Goal: Transaction & Acquisition: Purchase product/service

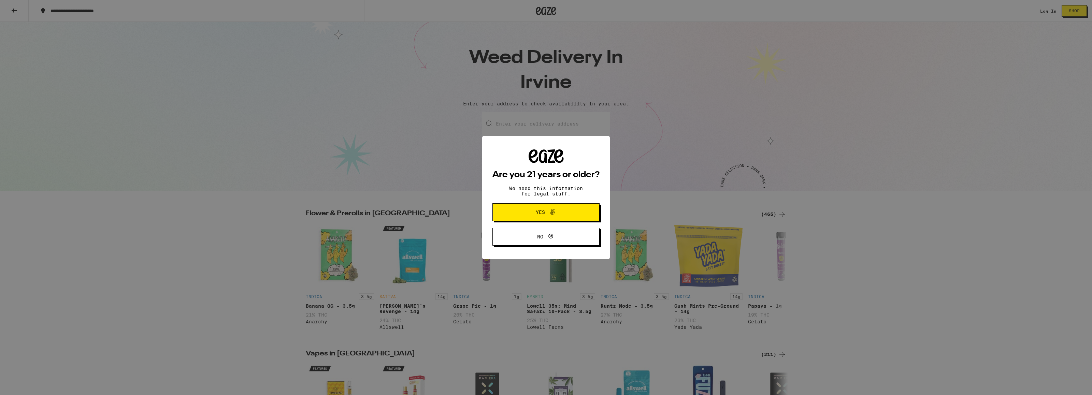
click at [526, 210] on span "Yes" at bounding box center [546, 212] width 52 height 9
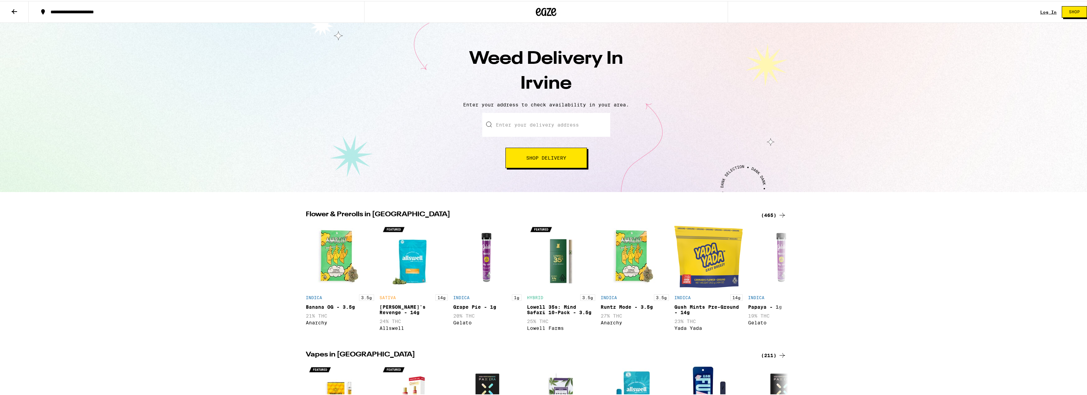
click at [544, 127] on input "Enter your delivery address" at bounding box center [546, 124] width 128 height 24
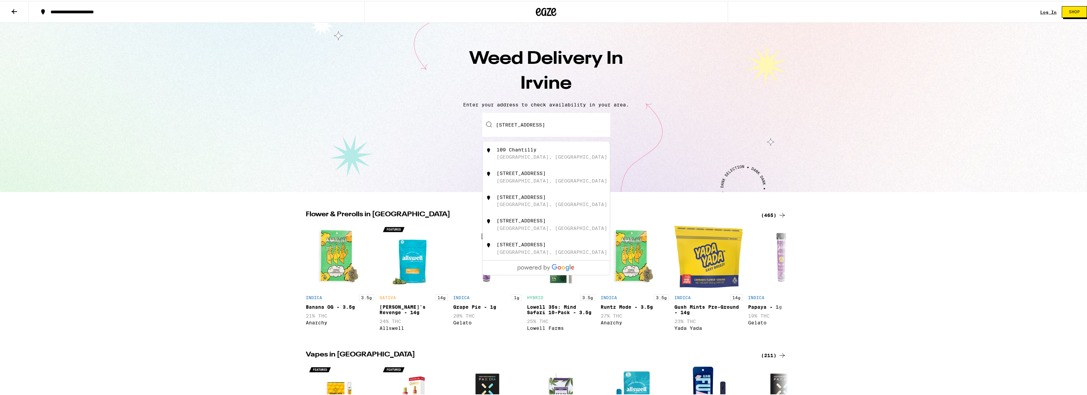
click at [520, 157] on div "[GEOGRAPHIC_DATA], [GEOGRAPHIC_DATA]" at bounding box center [552, 155] width 111 height 5
type input "[STREET_ADDRESS]"
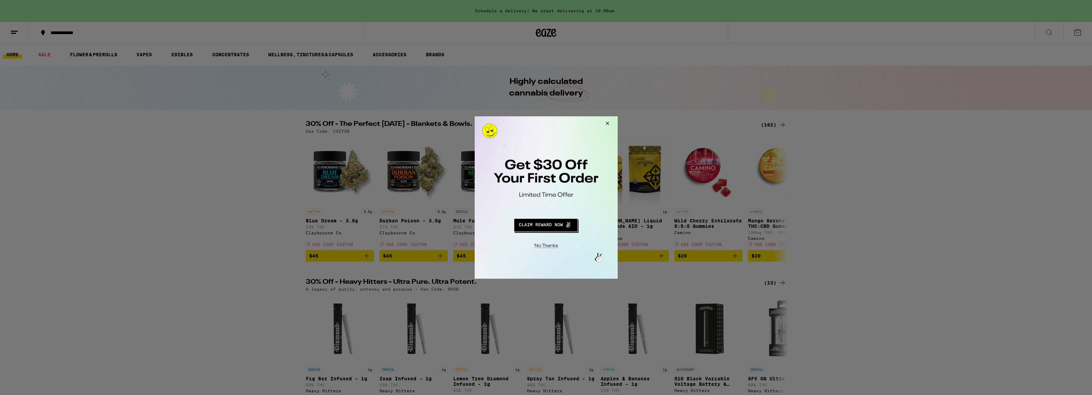
click at [552, 246] on button "Close Modal" at bounding box center [544, 245] width 139 height 11
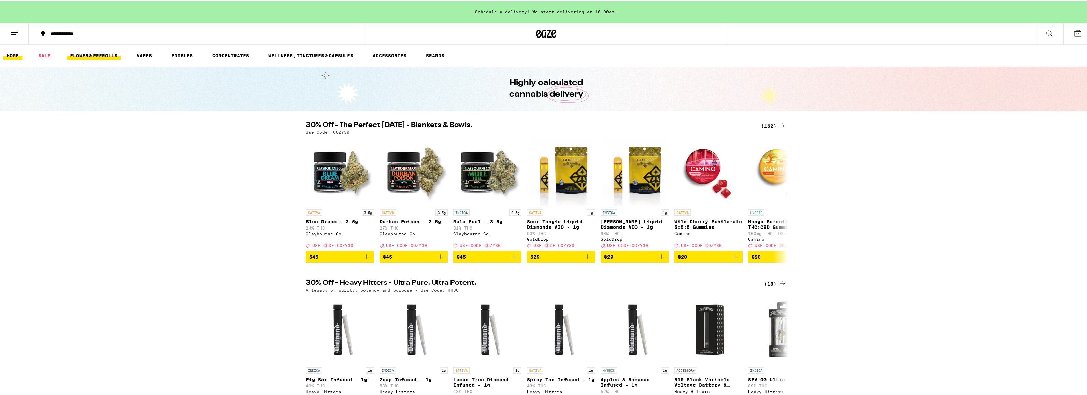
click at [105, 58] on link "FLOWER & PREROLLS" at bounding box center [94, 55] width 54 height 8
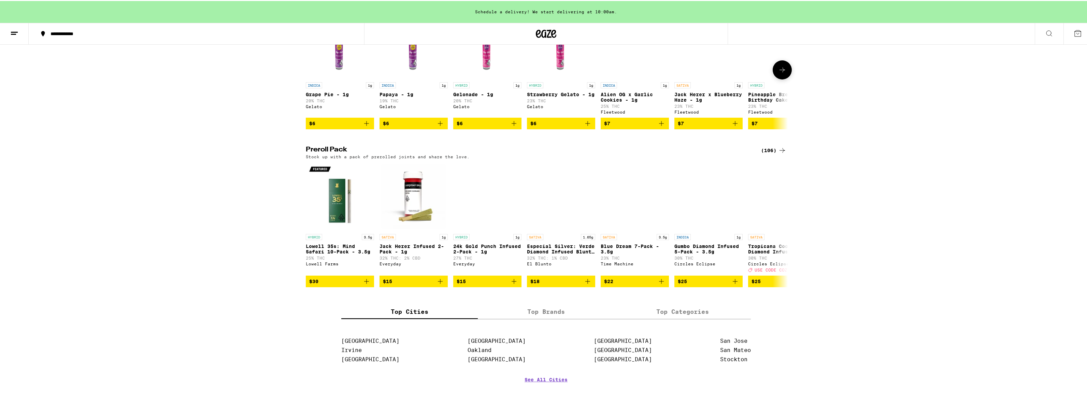
scroll to position [374, 0]
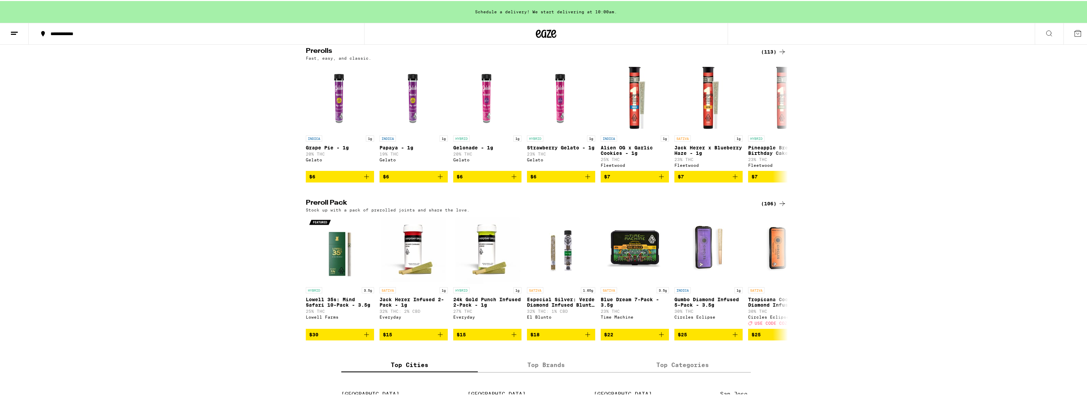
click at [766, 55] on div "(113)" at bounding box center [773, 51] width 25 height 8
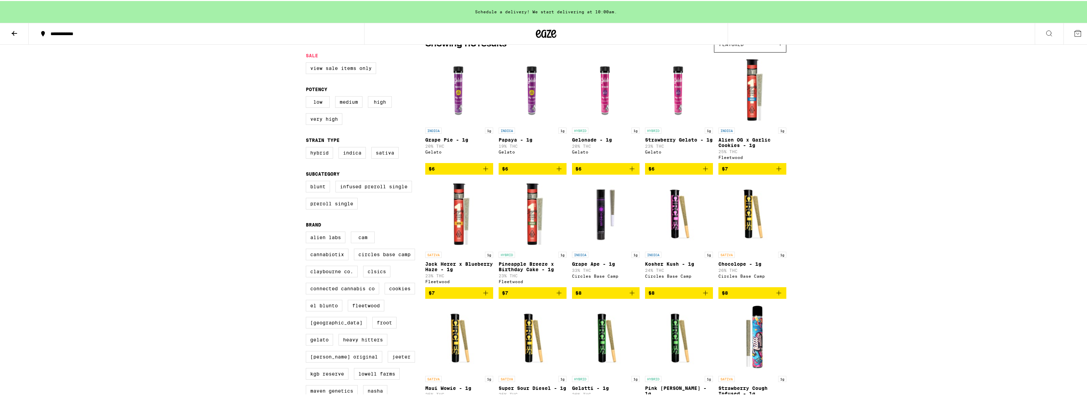
scroll to position [153, 0]
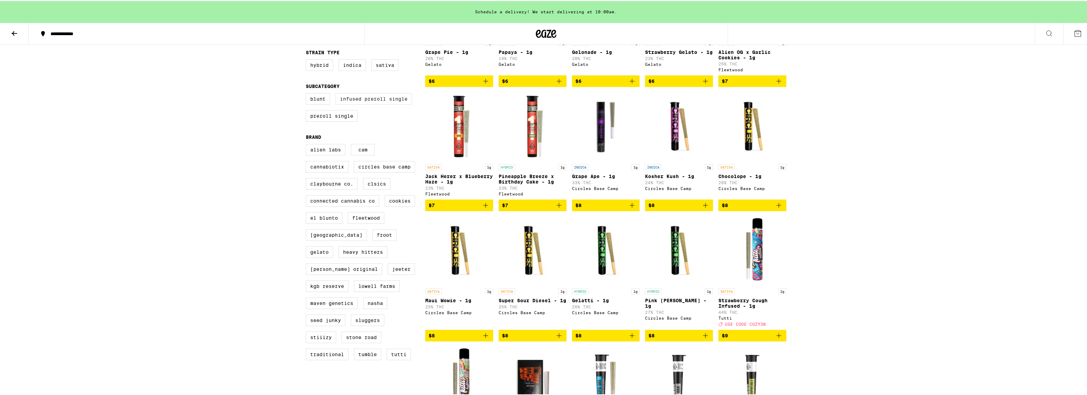
click at [373, 104] on label "Infused Preroll Single" at bounding box center [373, 98] width 76 height 12
click at [307, 94] on input "Infused Preroll Single" at bounding box center [307, 93] width 0 height 0
checkbox input "true"
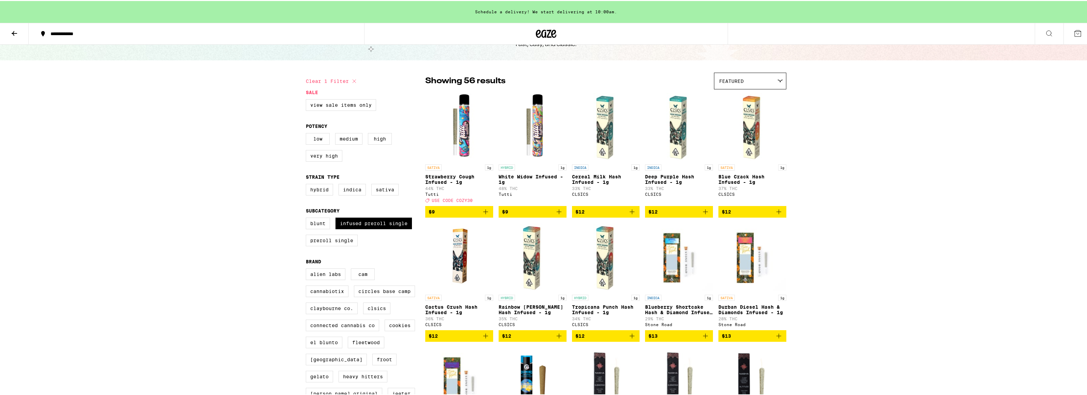
scroll to position [3, 0]
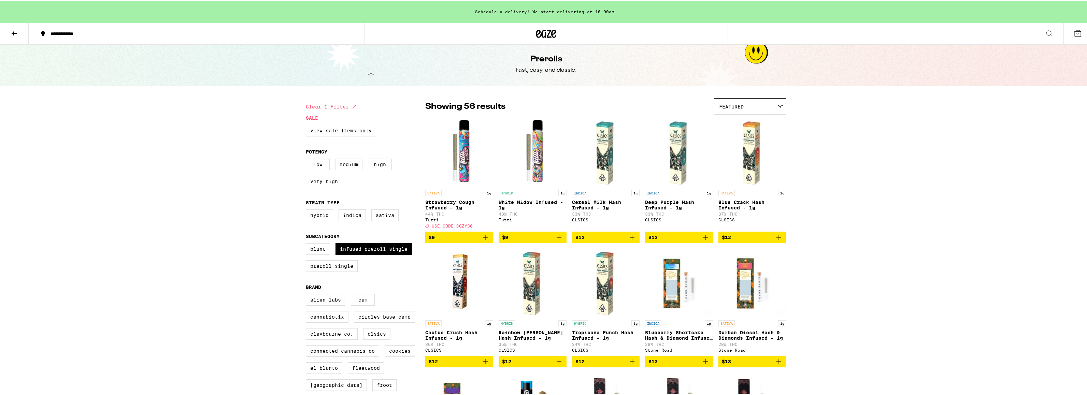
click at [768, 103] on div "Featured" at bounding box center [750, 106] width 72 height 16
click at [766, 149] on span "Price: High to Low" at bounding box center [750, 151] width 62 height 15
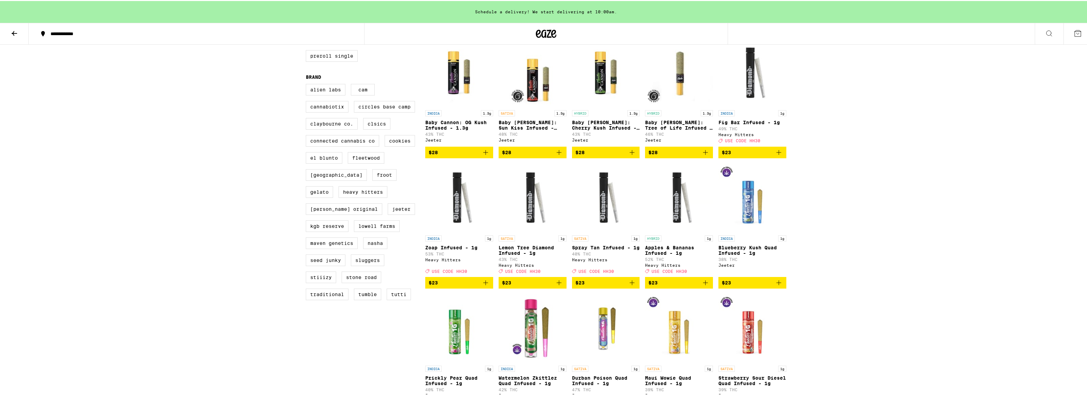
scroll to position [65, 0]
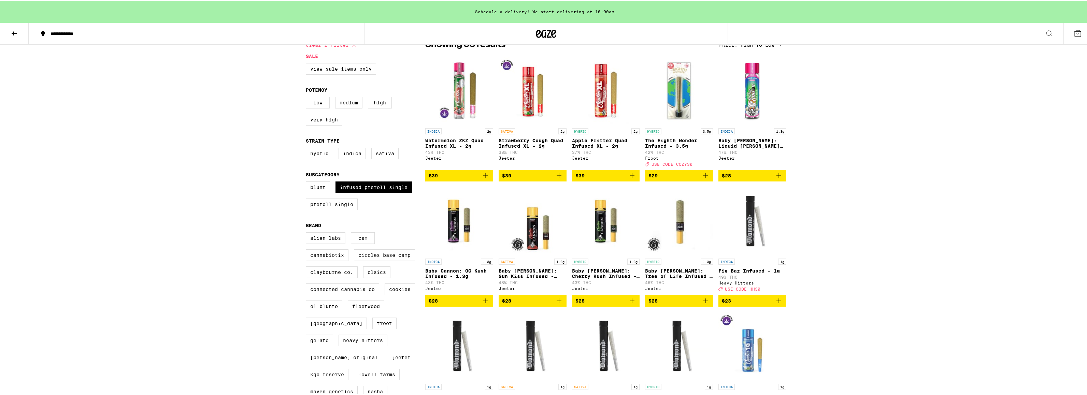
click at [600, 101] on img "Open page for Apple Fritter Quad Infused XL - 2g from Jeeter" at bounding box center [606, 90] width 68 height 68
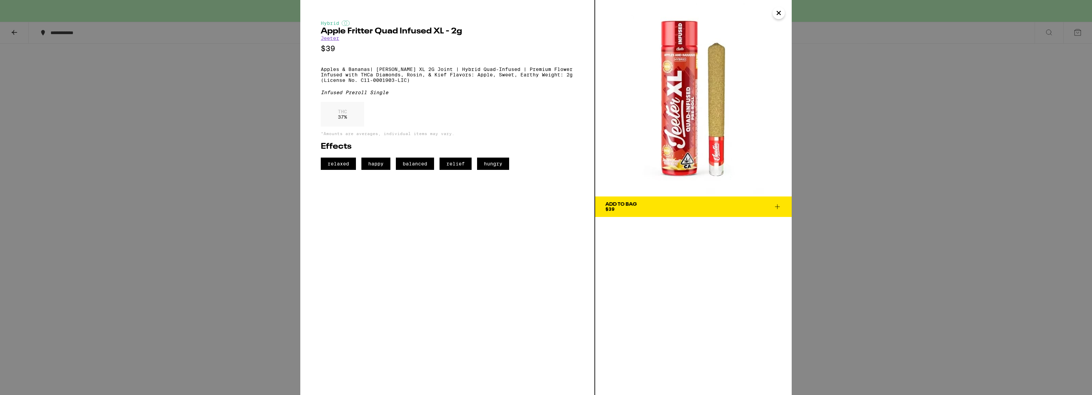
click at [917, 201] on div "Hybrid Apple Fritter Quad Infused XL - 2g [PERSON_NAME] $39 Apples & Bananas| […" at bounding box center [546, 197] width 1092 height 395
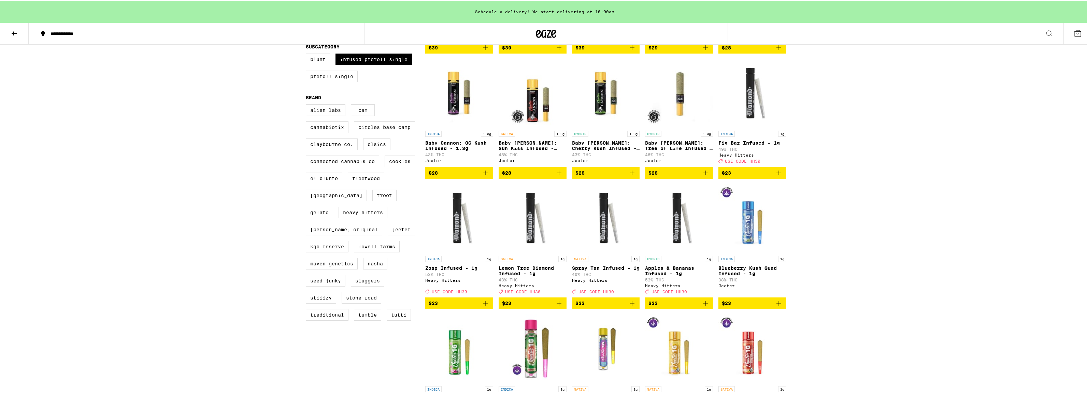
scroll to position [218, 0]
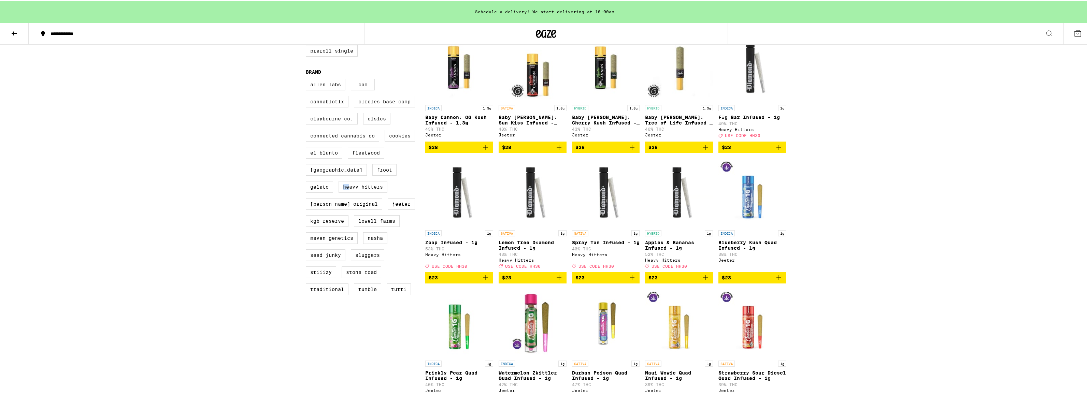
click at [348, 192] on label "Heavy Hitters" at bounding box center [363, 186] width 49 height 12
click at [366, 192] on label "Heavy Hitters" at bounding box center [363, 186] width 49 height 12
click at [307, 79] on input "Heavy Hitters" at bounding box center [307, 79] width 0 height 0
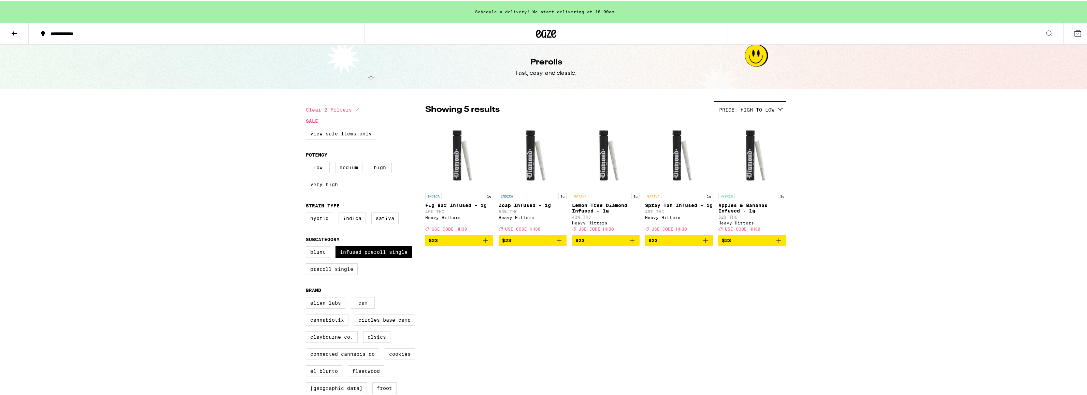
click at [453, 163] on img "Open page for Fig Bar Infused - 1g from Heavy Hitters" at bounding box center [459, 154] width 68 height 68
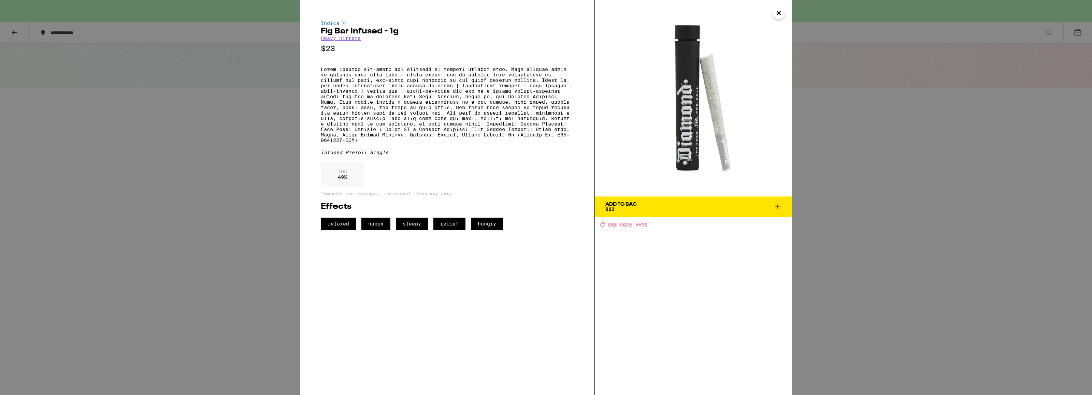
click at [777, 13] on icon "Close" at bounding box center [779, 13] width 8 height 10
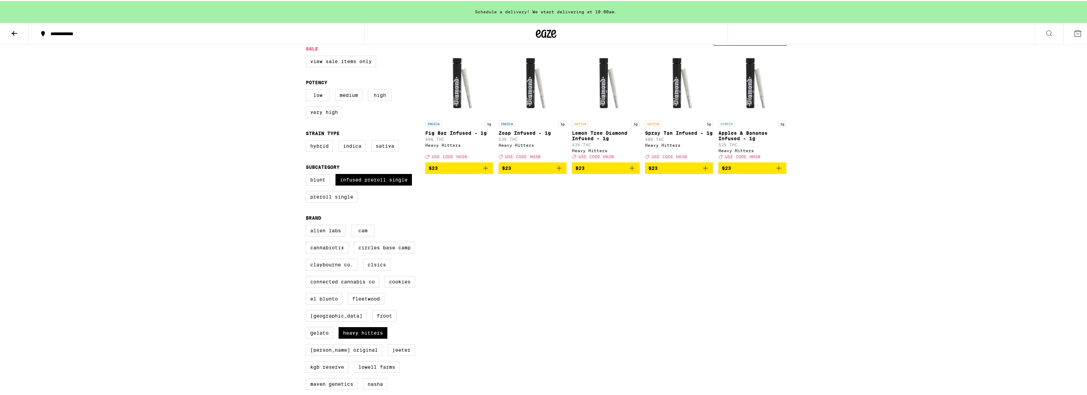
scroll to position [134, 0]
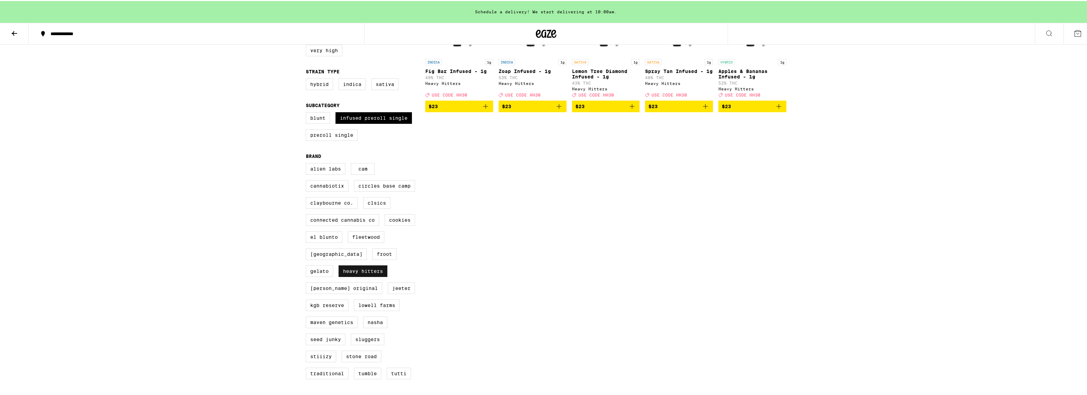
click at [352, 276] on label "Heavy Hitters" at bounding box center [363, 270] width 49 height 12
click at [307, 163] on input "Heavy Hitters" at bounding box center [307, 163] width 0 height 0
checkbox input "false"
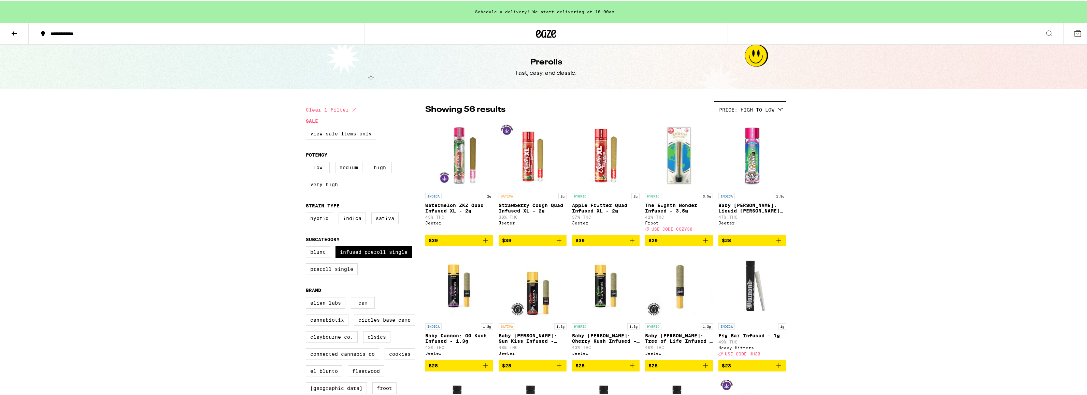
click at [517, 169] on img "Open page for Strawberry Cough Quad Infused XL - 2g from Jeeter" at bounding box center [533, 154] width 68 height 68
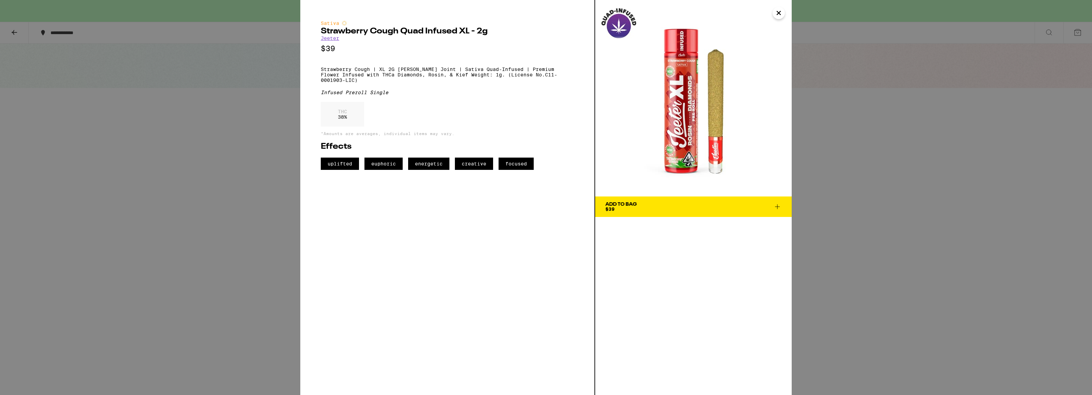
click at [777, 15] on icon "Close" at bounding box center [778, 12] width 3 height 3
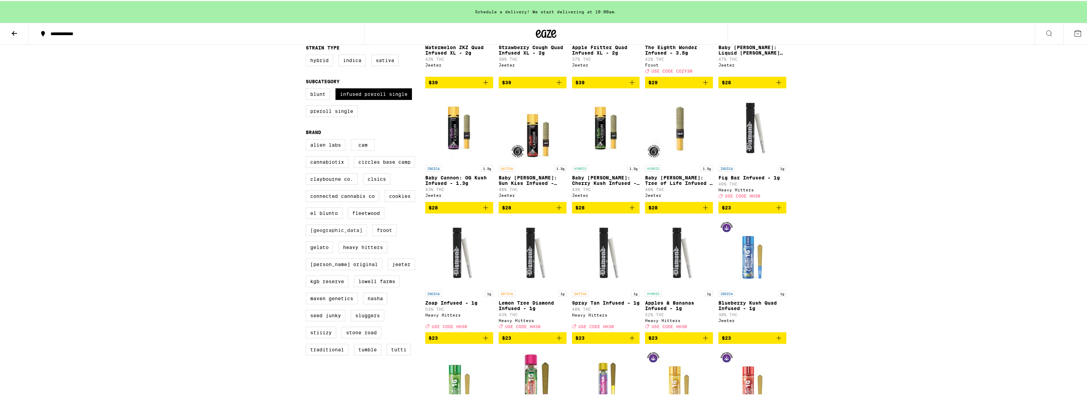
scroll to position [184, 0]
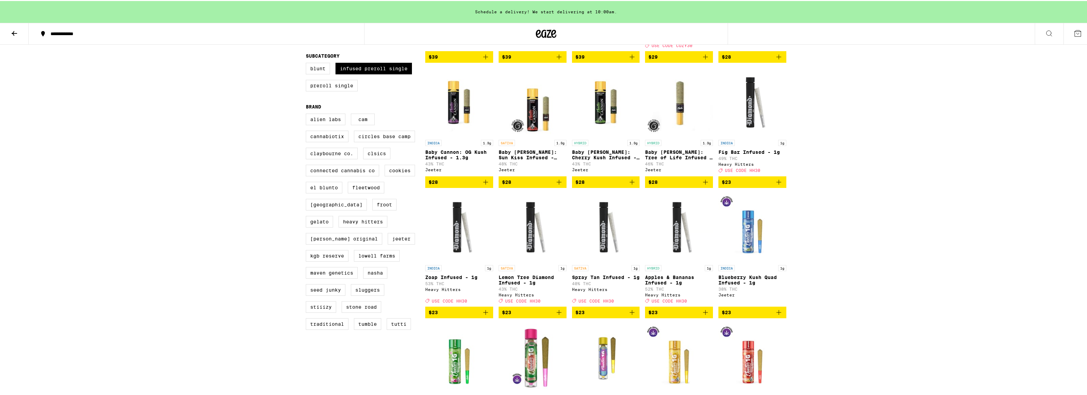
click at [669, 239] on img "Open page for Apples & Bananas Infused - 1g from Heavy Hitters" at bounding box center [679, 226] width 68 height 68
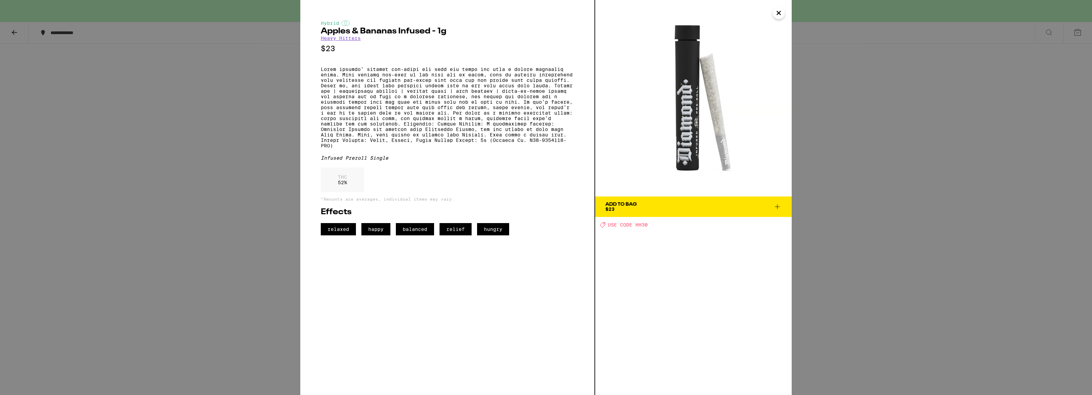
click at [781, 17] on icon "Close" at bounding box center [779, 13] width 8 height 10
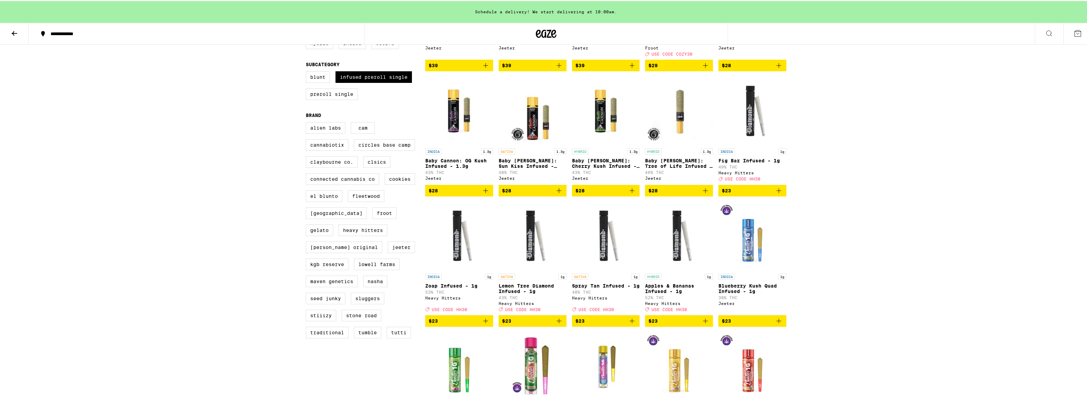
scroll to position [171, 0]
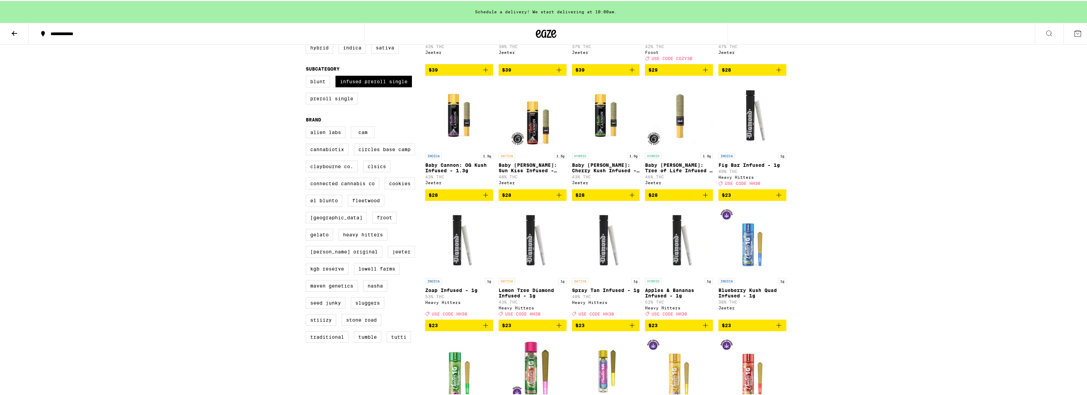
click at [605, 120] on img "Open page for Baby Cannon: Cherry Kush Infused - 1.3g from Jeeter" at bounding box center [606, 114] width 68 height 68
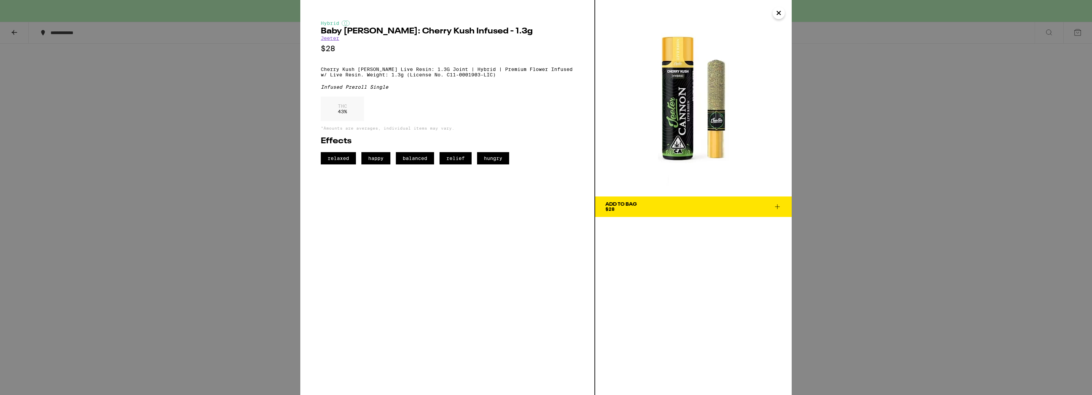
click at [780, 14] on icon "Close" at bounding box center [779, 13] width 8 height 10
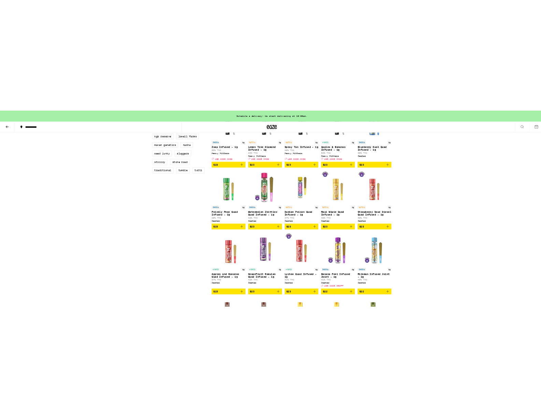
scroll to position [406, 0]
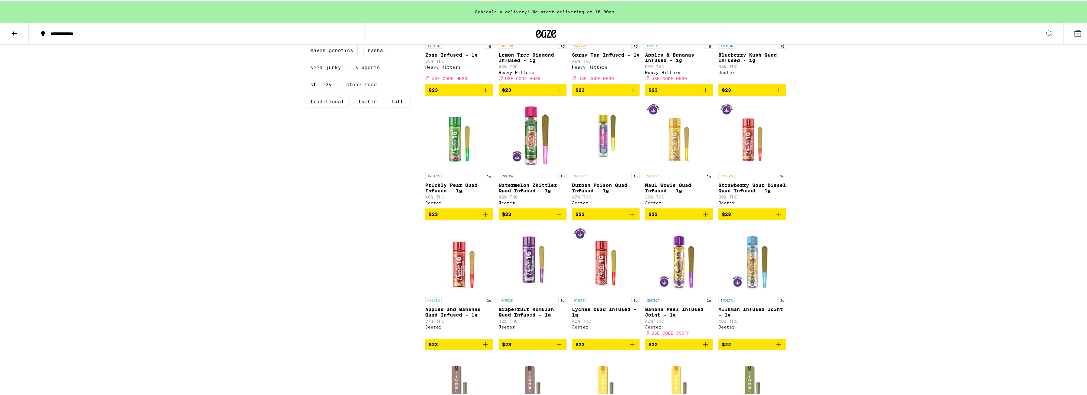
click at [457, 317] on p "Apples and Bananas Quad Infused - 1g" at bounding box center [459, 311] width 68 height 11
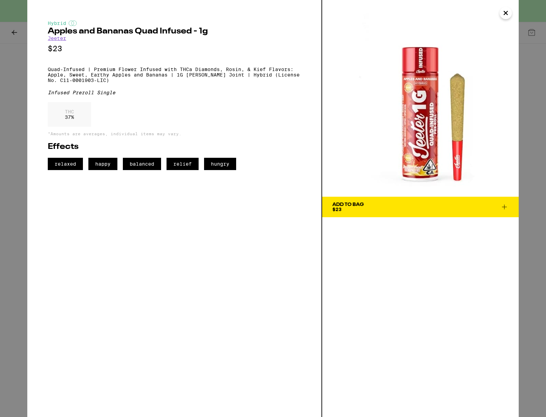
click at [17, 34] on div "Hybrid Apples and Bananas Quad Infused - 1g [PERSON_NAME] $23 Quad-Infused | Pr…" at bounding box center [273, 208] width 546 height 417
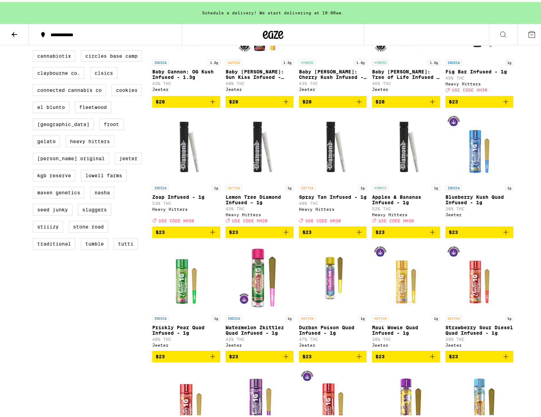
scroll to position [381, 0]
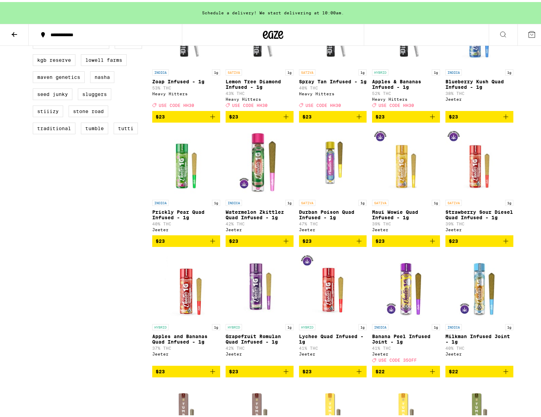
click at [180, 309] on img "Open page for Apples and Bananas Quad Infused - 1g from Jeeter" at bounding box center [186, 284] width 68 height 68
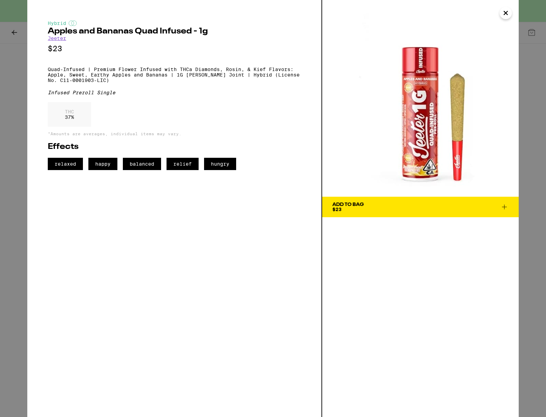
click at [505, 17] on icon "Close" at bounding box center [506, 13] width 8 height 10
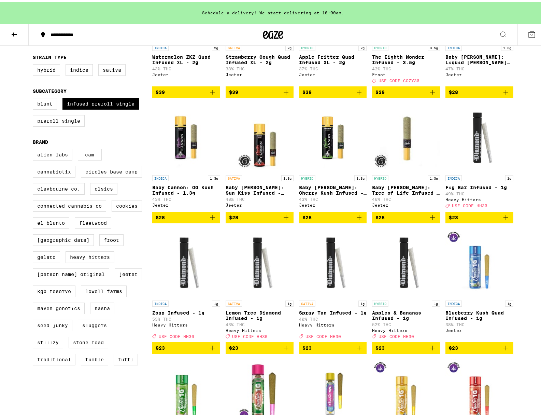
scroll to position [141, 0]
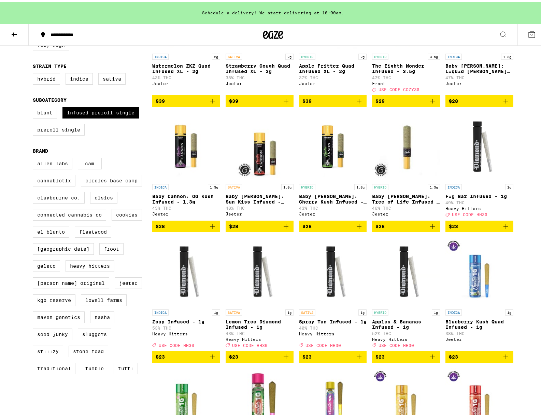
click at [325, 157] on img "Open page for Baby Cannon: Cherry Kush Infused - 1.3g from Jeeter" at bounding box center [333, 144] width 68 height 68
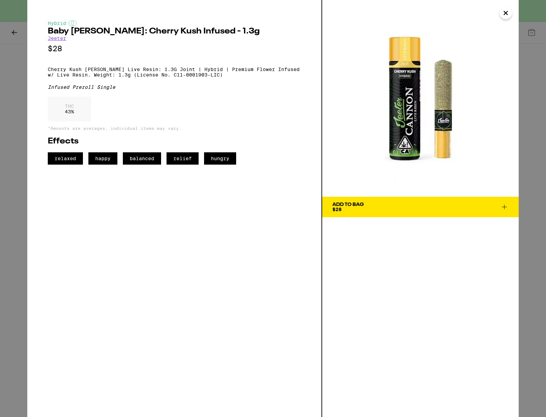
click at [505, 15] on icon "Close" at bounding box center [506, 13] width 8 height 10
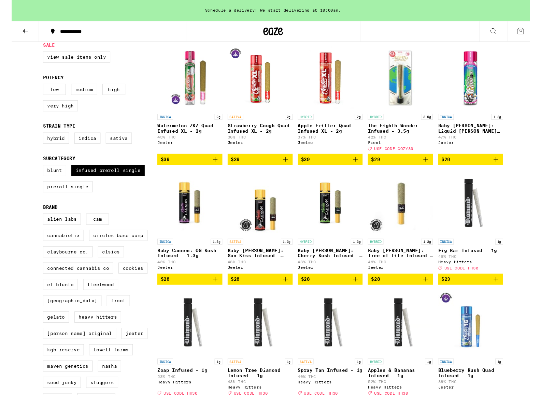
scroll to position [145, 0]
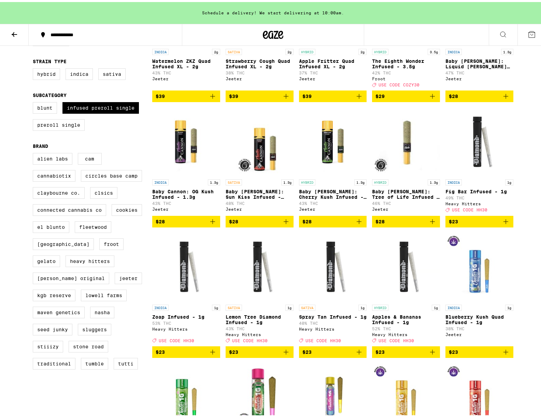
click at [398, 269] on img "Open page for Apples & Bananas Infused - 1g from Heavy Hitters" at bounding box center [406, 265] width 68 height 68
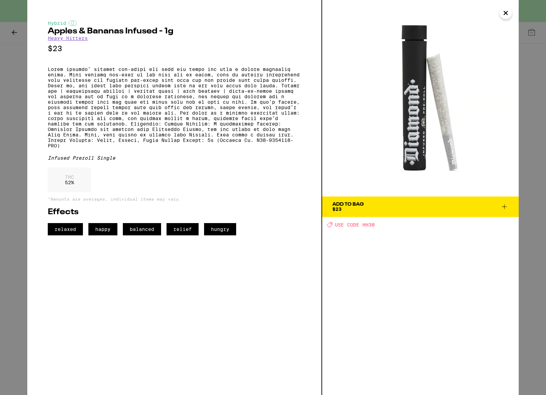
click at [15, 33] on div "Hybrid Apples & Bananas Infused - 1g Heavy Hitters $23 Infused Preroll Single T…" at bounding box center [273, 197] width 546 height 395
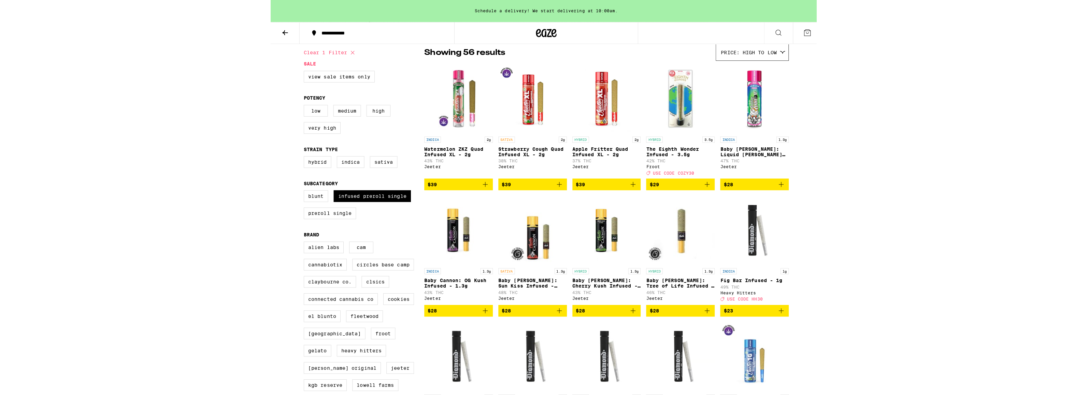
scroll to position [52, 0]
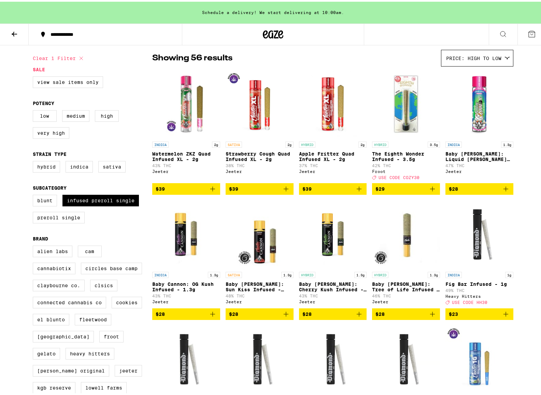
click at [258, 112] on img "Open page for Strawberry Cough Quad Infused XL - 2g from Jeeter" at bounding box center [260, 102] width 68 height 68
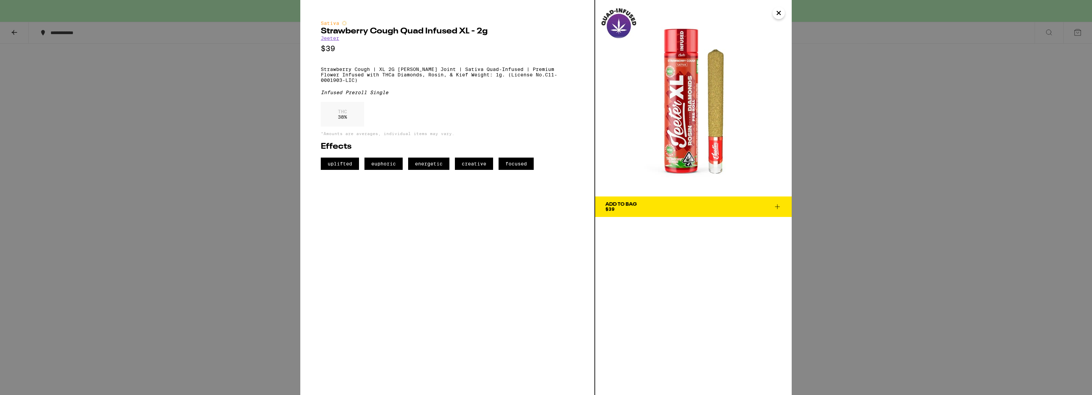
click at [179, 171] on div "Sativa Strawberry Cough Quad Infused XL - 2g [PERSON_NAME] $39 Strawberry Cough…" at bounding box center [546, 197] width 1092 height 395
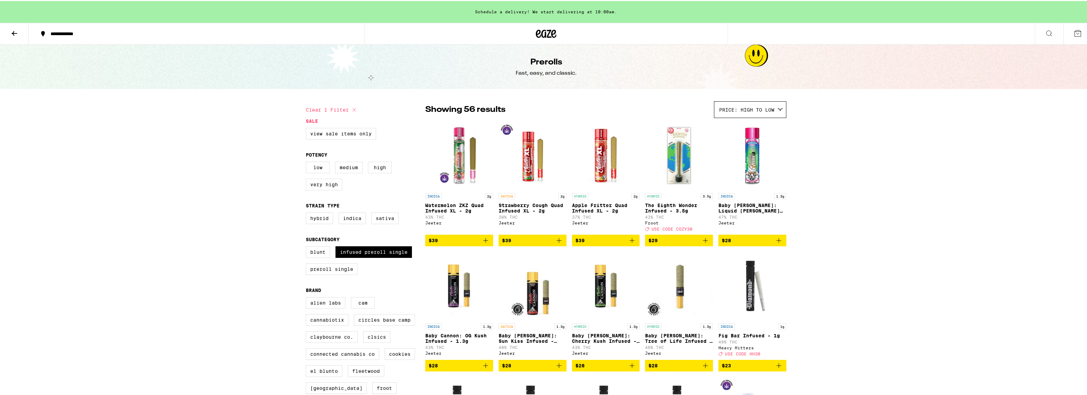
click at [525, 149] on img "Open page for Strawberry Cough Quad Infused XL - 2g from Jeeter" at bounding box center [533, 154] width 68 height 68
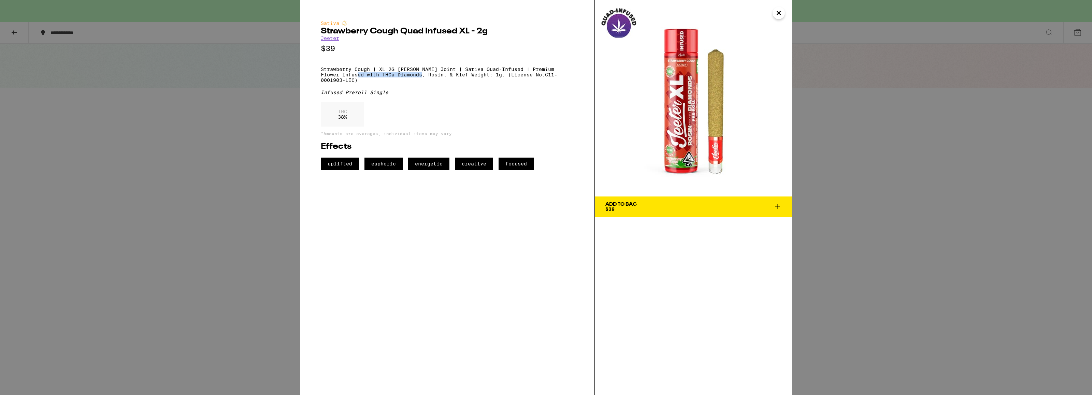
drag, startPoint x: 356, startPoint y: 80, endPoint x: 422, endPoint y: 80, distance: 65.5
click at [422, 80] on p "Strawberry Cough | XL 2G [PERSON_NAME] Joint | Sativa Quad-Infused | Premium Fl…" at bounding box center [447, 75] width 253 height 16
click at [861, 164] on div "Sativa Strawberry Cough Quad Infused XL - 2g [PERSON_NAME] $39 Strawberry Cough…" at bounding box center [546, 197] width 1092 height 395
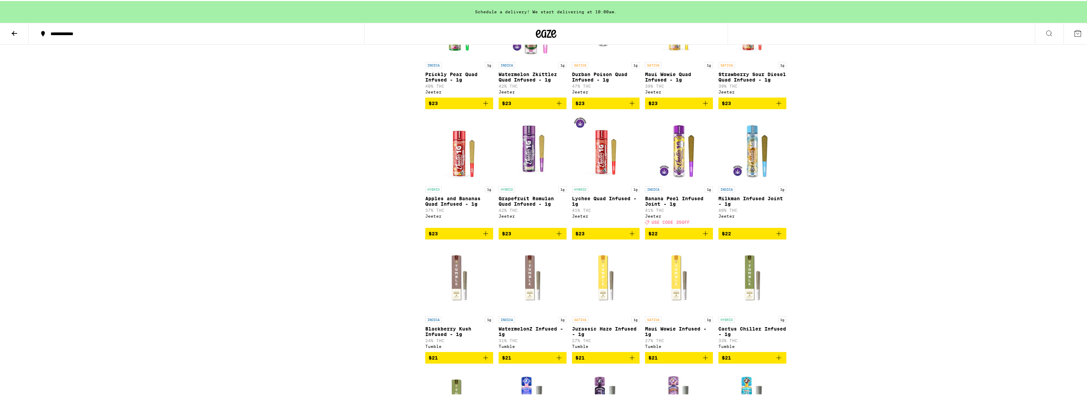
scroll to position [307, 0]
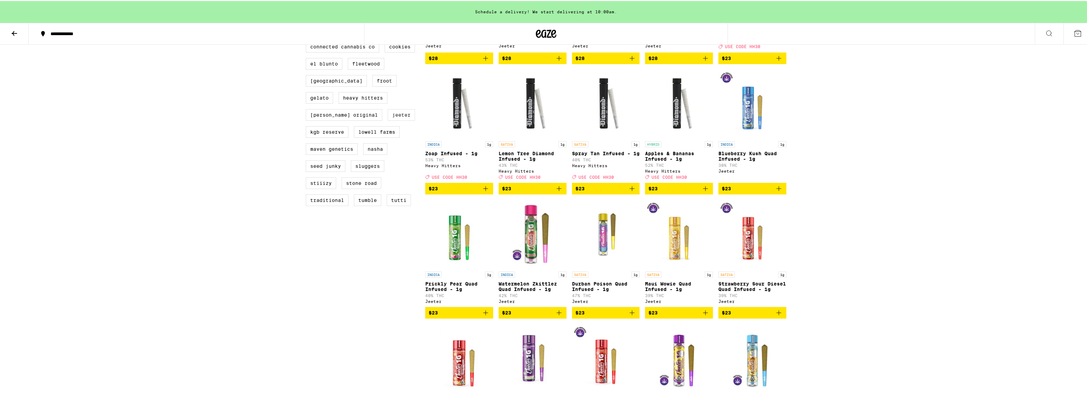
click at [388, 120] on label "Jeeter" at bounding box center [401, 114] width 27 height 12
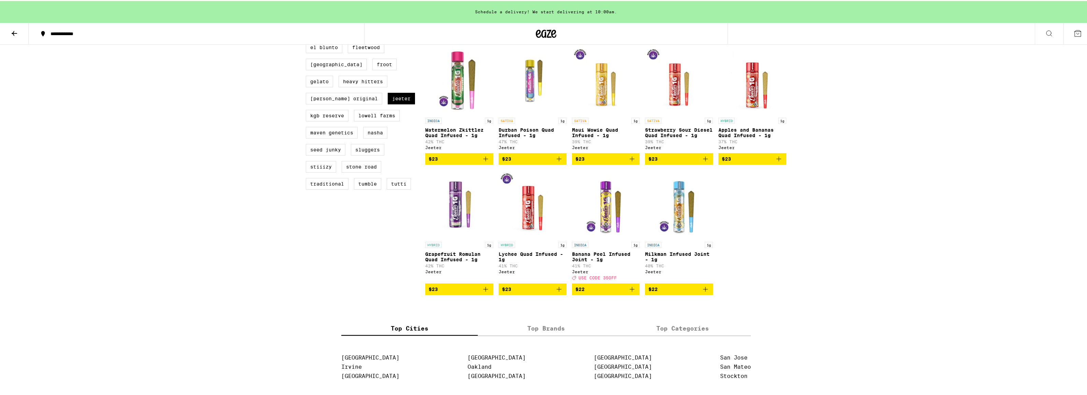
scroll to position [319, 0]
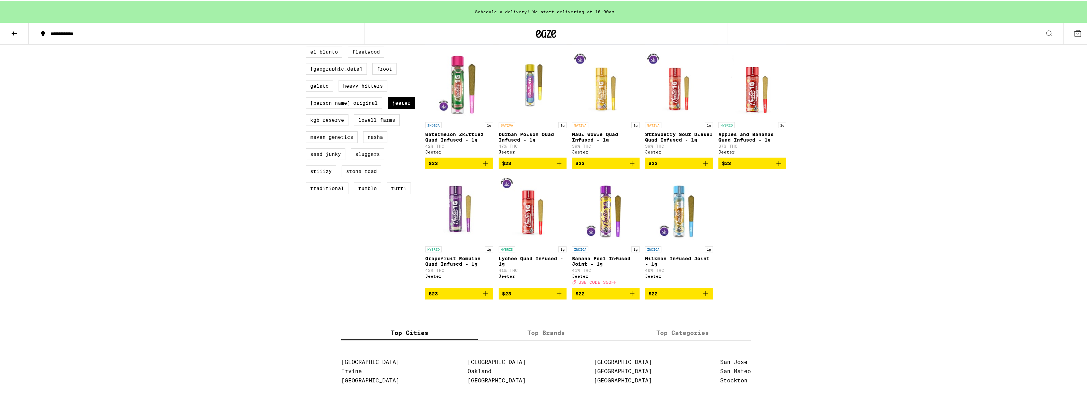
click at [467, 223] on img "Open page for Grapefruit Romulan Quad Infused - 1g from Jeeter" at bounding box center [459, 208] width 68 height 68
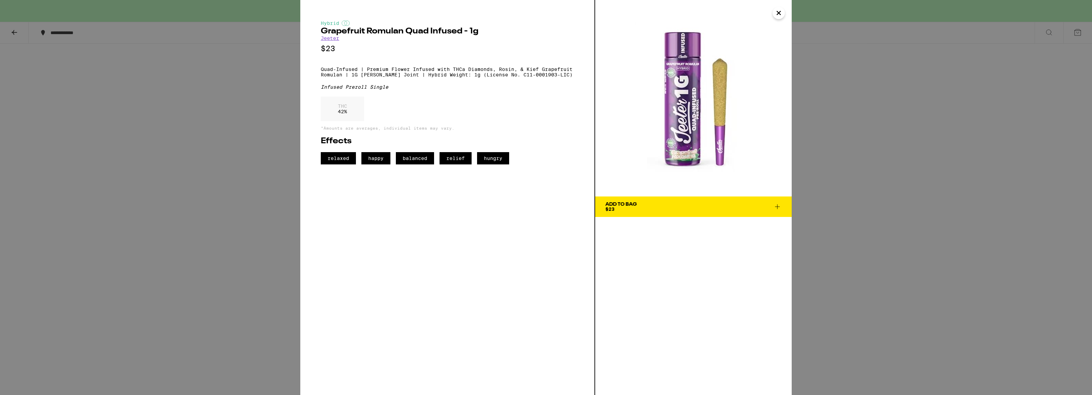
click at [886, 169] on div "Hybrid Grapefruit Romulan Quad Infused - 1g [PERSON_NAME] $23 Quad-Infused | Pr…" at bounding box center [546, 197] width 1092 height 395
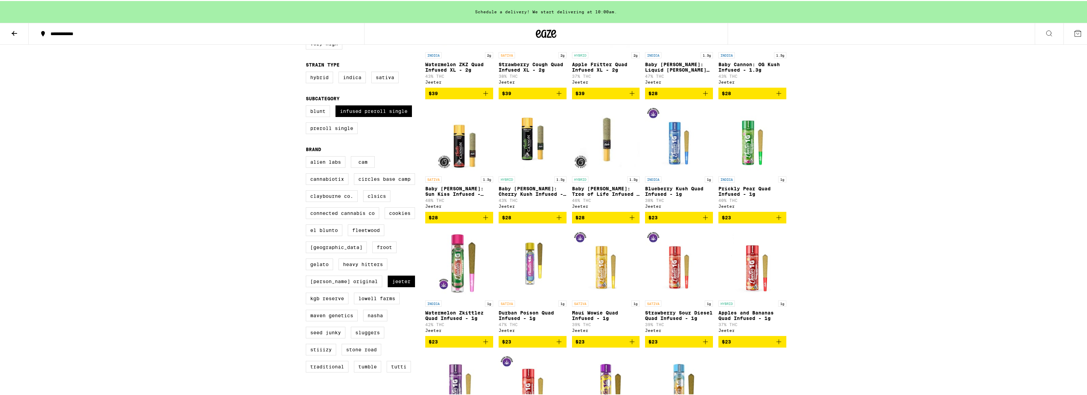
scroll to position [164, 0]
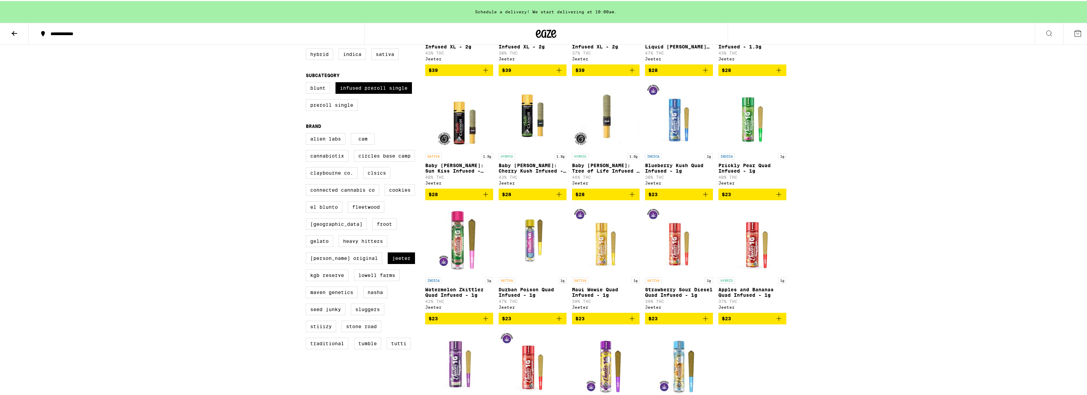
click at [746, 127] on img "Open page for Prickly Pear Quad Infused - 1g from Jeeter" at bounding box center [752, 115] width 68 height 68
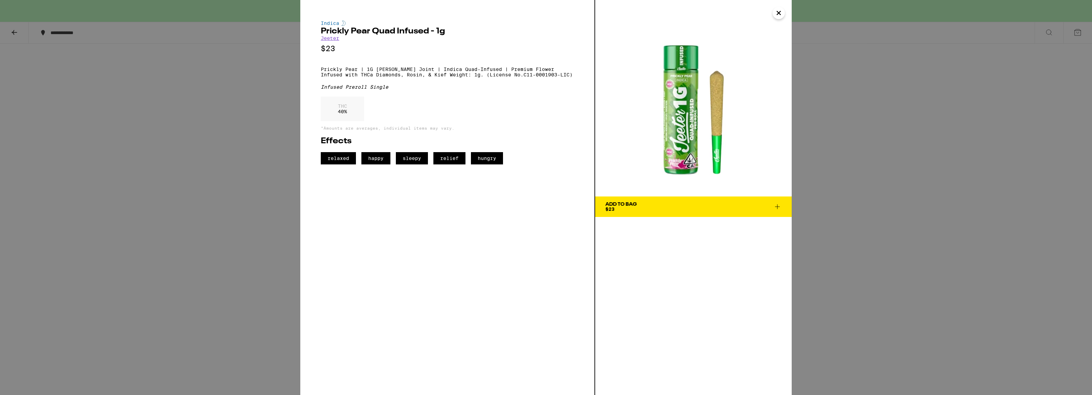
click at [777, 17] on icon "Close" at bounding box center [779, 13] width 8 height 10
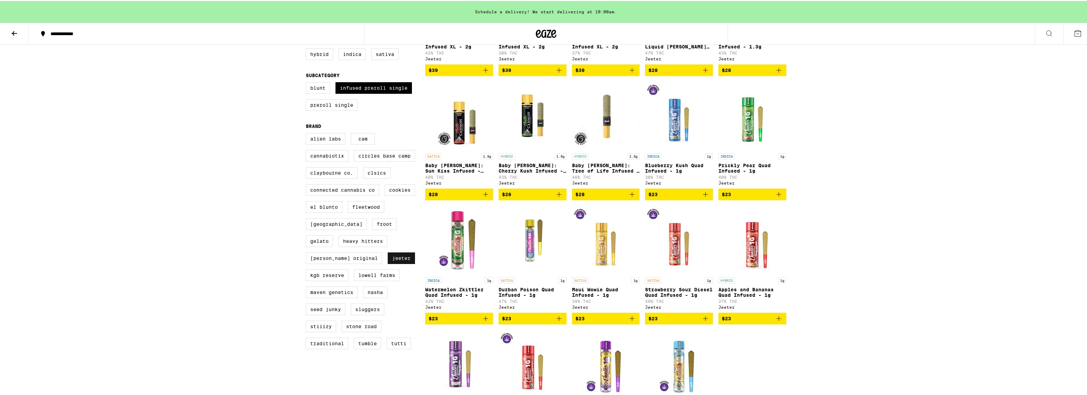
click at [388, 263] on label "Jeeter" at bounding box center [401, 258] width 27 height 12
click at [307, 133] on input "Jeeter" at bounding box center [307, 133] width 0 height 0
checkbox input "false"
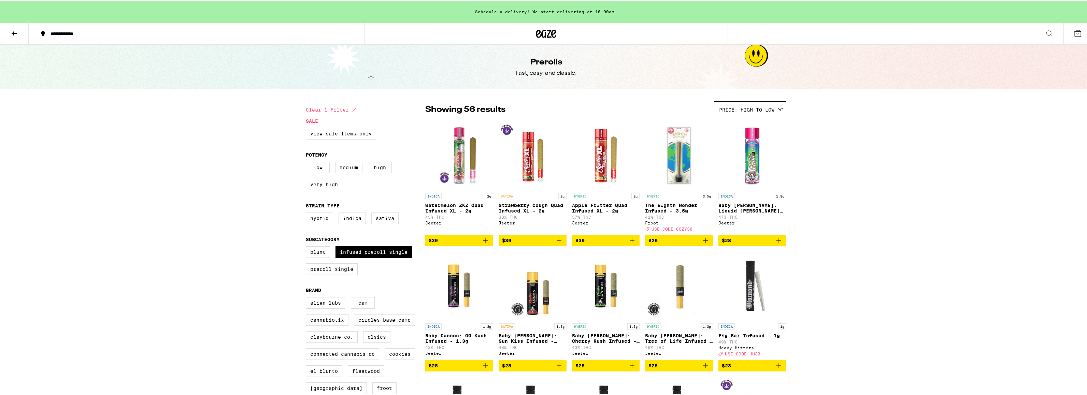
scroll to position [45, 0]
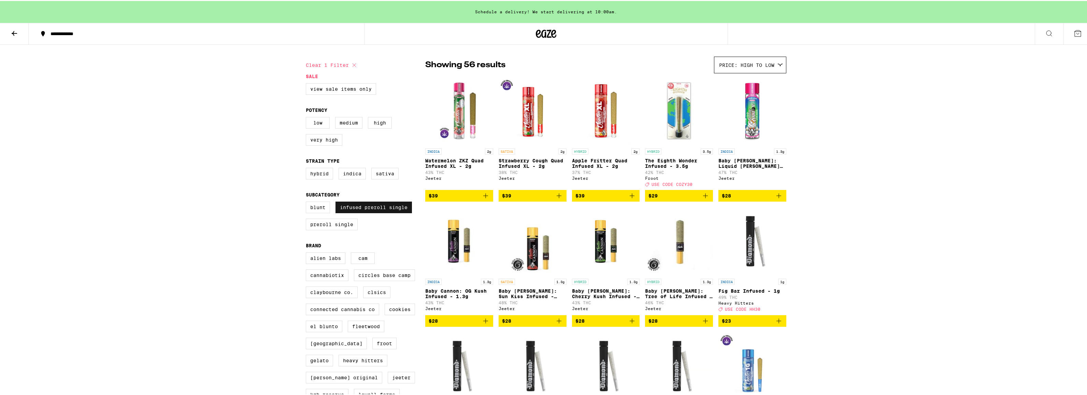
click at [362, 212] on label "Infused Preroll Single" at bounding box center [373, 207] width 76 height 12
click at [307, 202] on input "Infused Preroll Single" at bounding box center [307, 202] width 0 height 0
checkbox input "false"
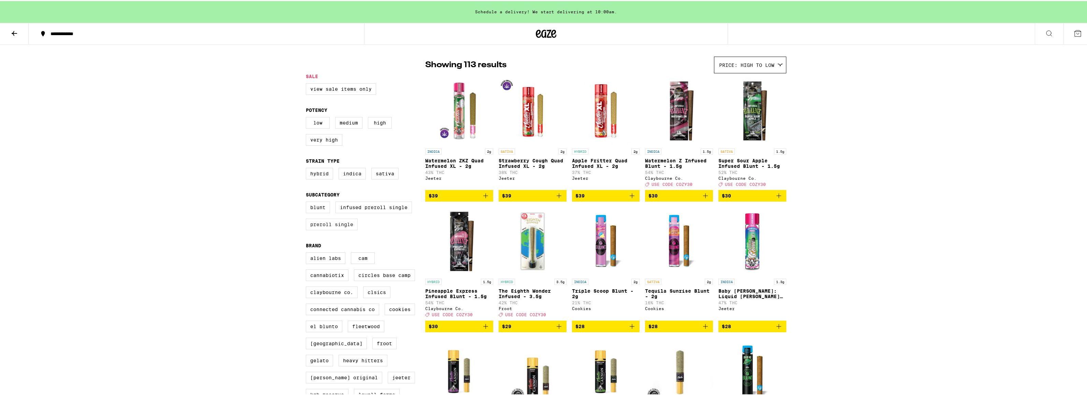
click at [341, 229] on label "Preroll Single" at bounding box center [332, 224] width 52 height 12
click at [307, 202] on input "Preroll Single" at bounding box center [307, 202] width 0 height 0
checkbox input "true"
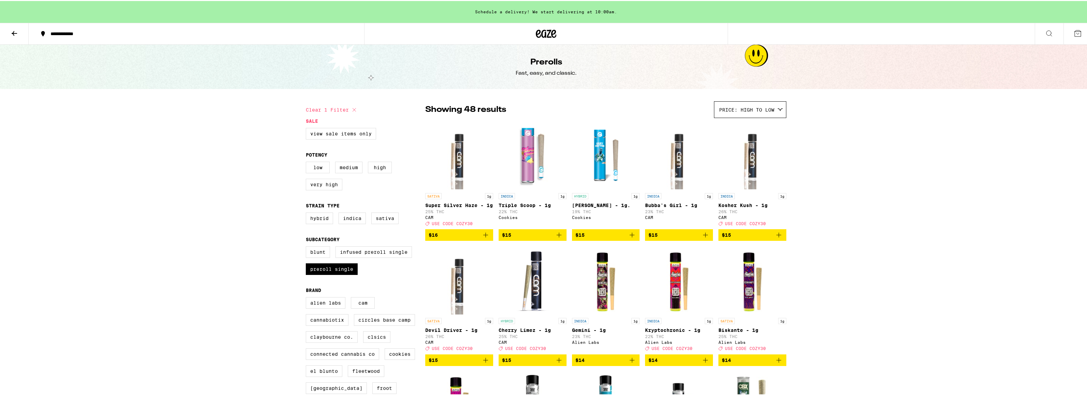
scroll to position [70, 0]
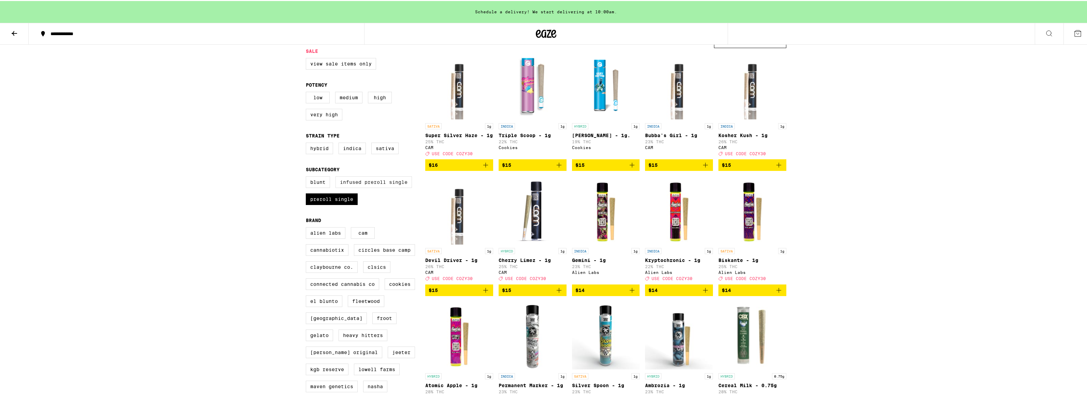
click at [368, 187] on label "Infused Preroll Single" at bounding box center [373, 181] width 76 height 12
click at [307, 177] on input "Infused Preroll Single" at bounding box center [307, 176] width 0 height 0
checkbox input "true"
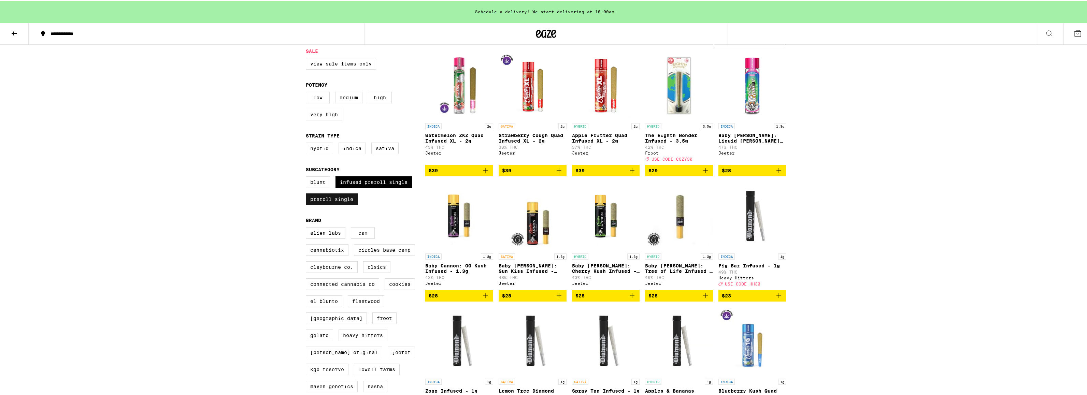
click at [343, 204] on label "Preroll Single" at bounding box center [332, 198] width 52 height 12
click at [307, 177] on input "Preroll Single" at bounding box center [307, 176] width 0 height 0
checkbox input "false"
click at [598, 102] on img "Open page for Apple Fritter Quad Infused XL - 2g from Jeeter" at bounding box center [606, 85] width 68 height 68
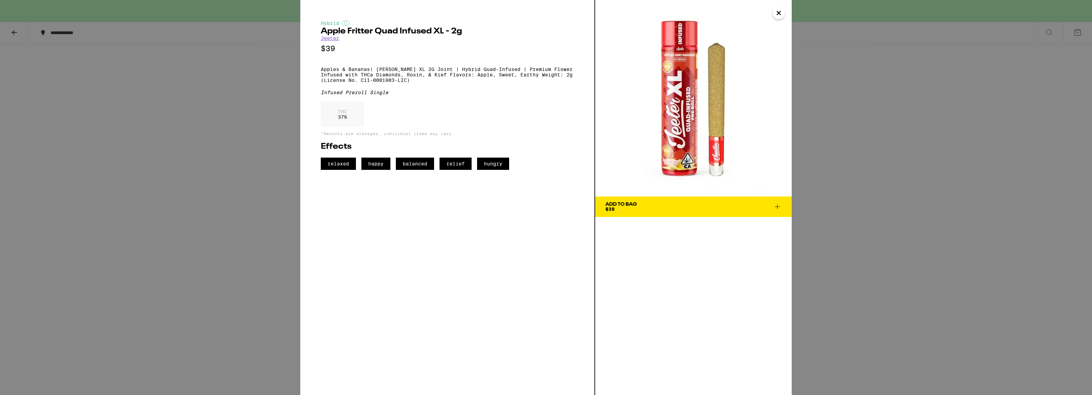
click at [870, 157] on div "Hybrid Apple Fritter Quad Infused XL - 2g [PERSON_NAME] $39 Apples & Bananas| […" at bounding box center [546, 197] width 1092 height 395
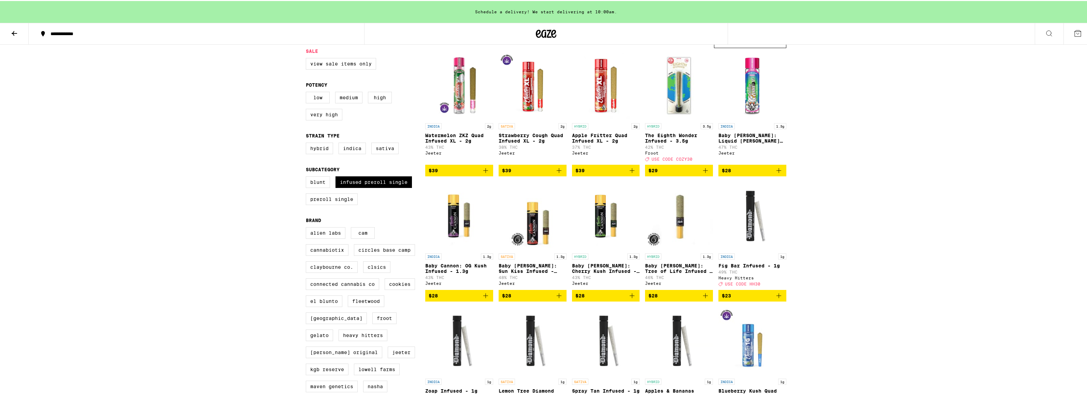
click at [593, 97] on img "Open page for Apple Fritter Quad Infused XL - 2g from Jeeter" at bounding box center [606, 85] width 68 height 68
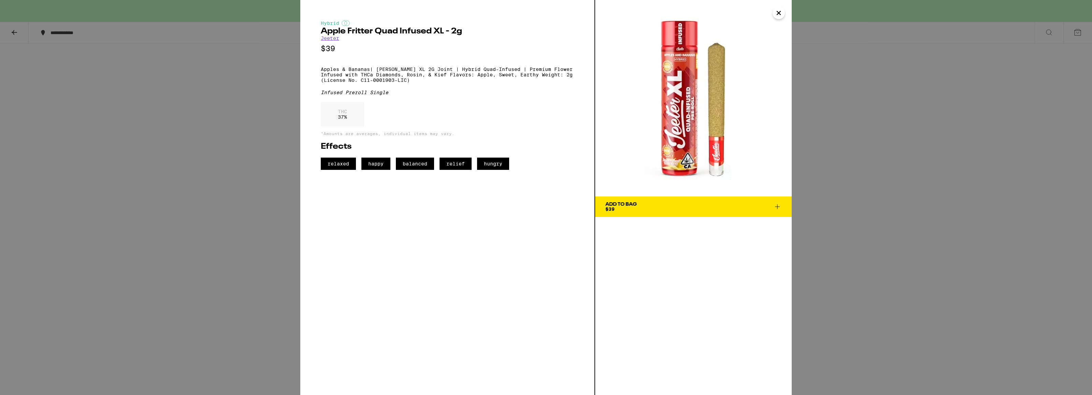
click at [778, 209] on icon at bounding box center [777, 207] width 8 height 8
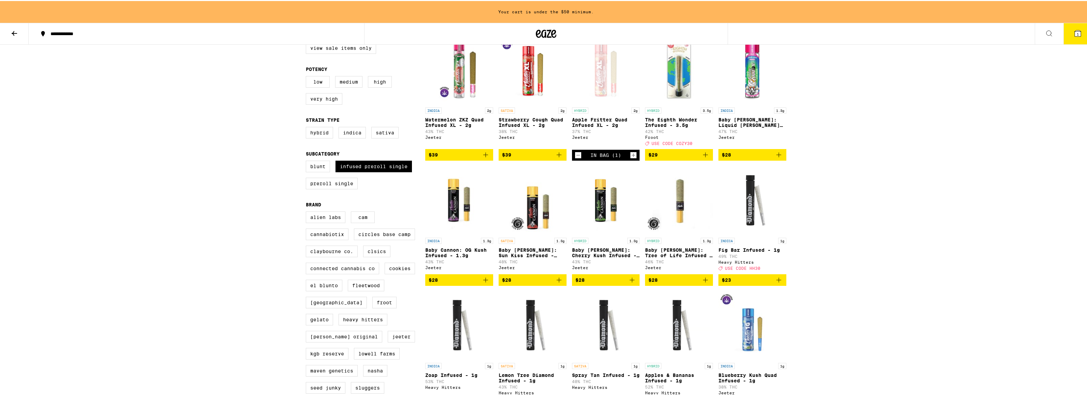
scroll to position [200, 0]
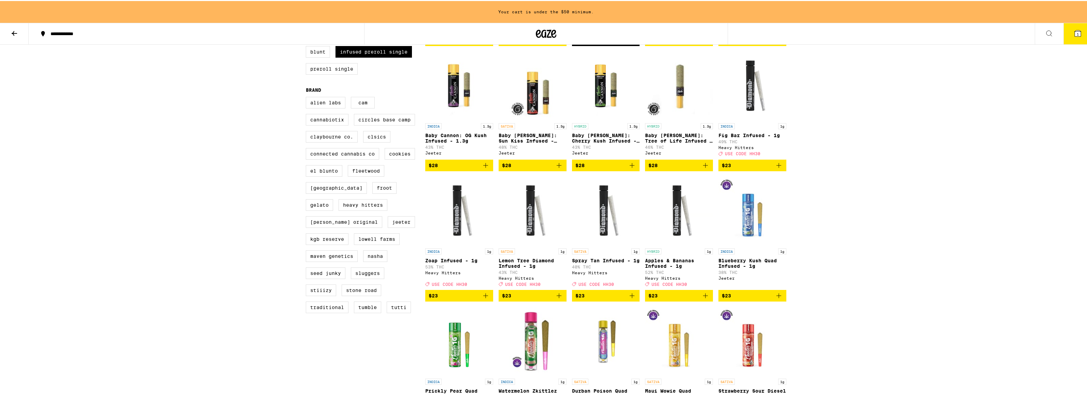
click at [705, 299] on icon "Add to bag" at bounding box center [705, 295] width 8 height 8
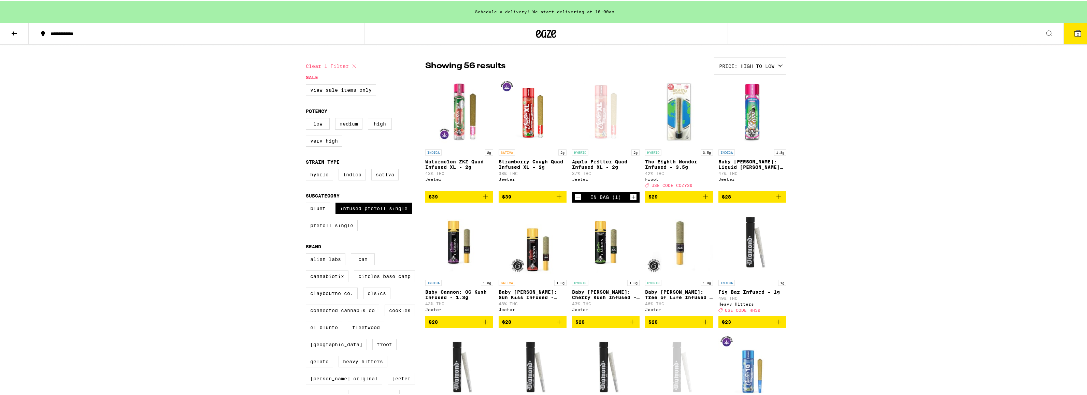
scroll to position [0, 0]
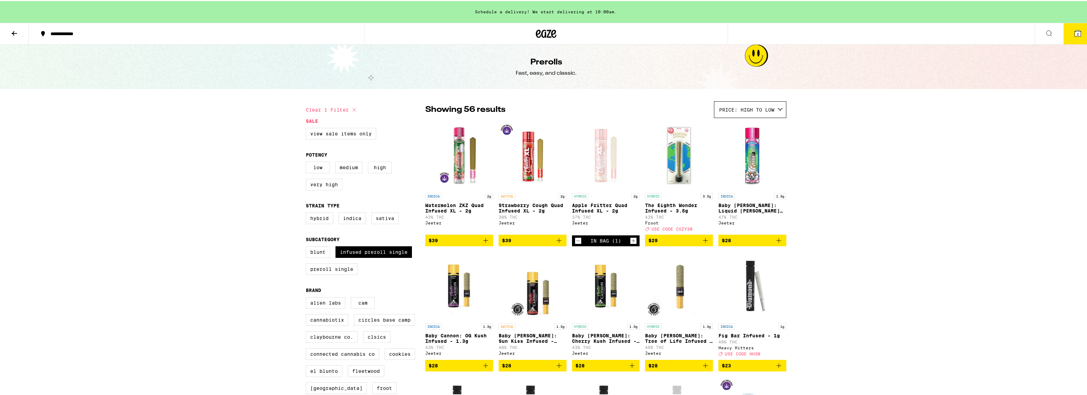
click at [1077, 33] on button "2" at bounding box center [1077, 32] width 29 height 21
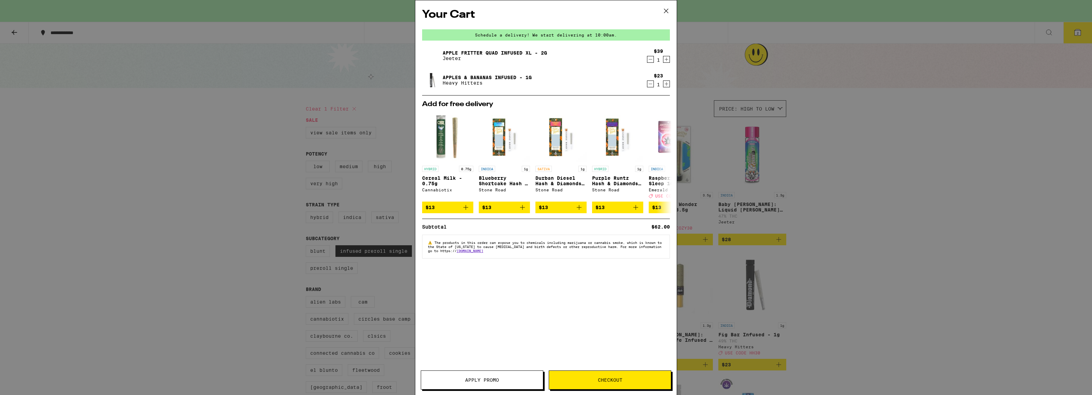
click at [605, 384] on button "Checkout" at bounding box center [610, 380] width 123 height 19
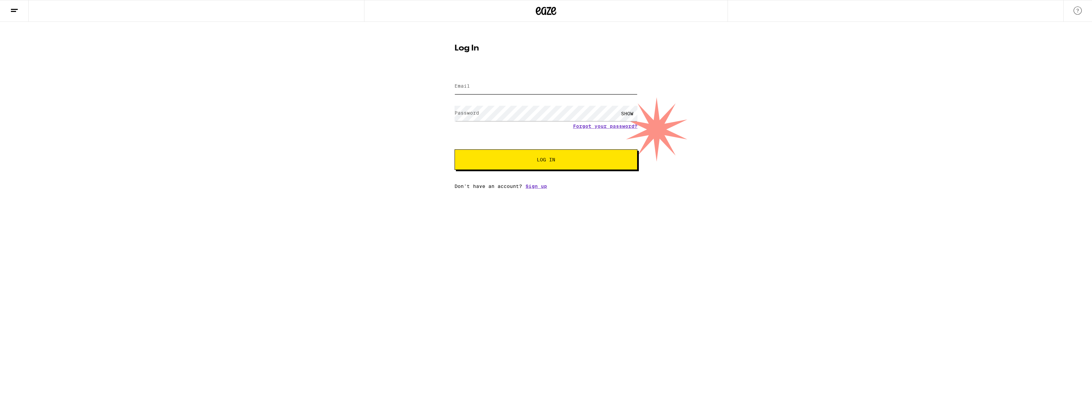
click at [474, 87] on input "Email" at bounding box center [546, 86] width 183 height 15
type input "[PERSON_NAME][EMAIL_ADDRESS][DOMAIN_NAME]"
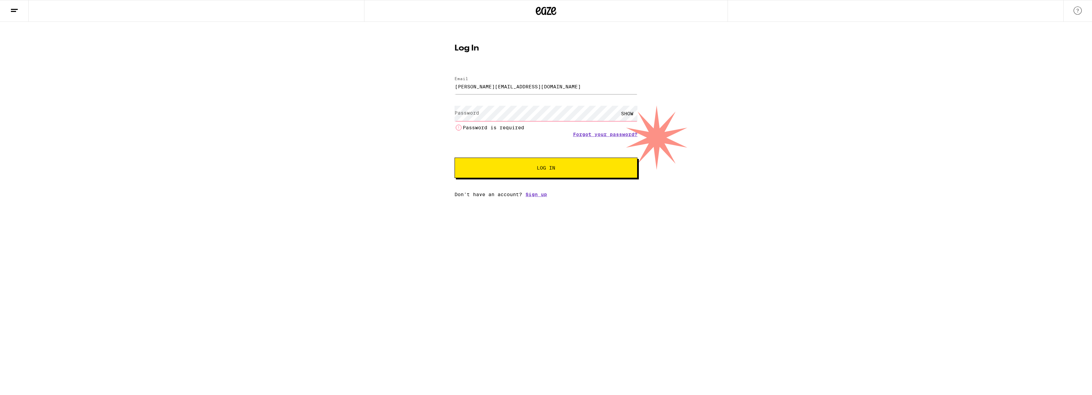
click at [478, 114] on label "Password" at bounding box center [467, 112] width 25 height 5
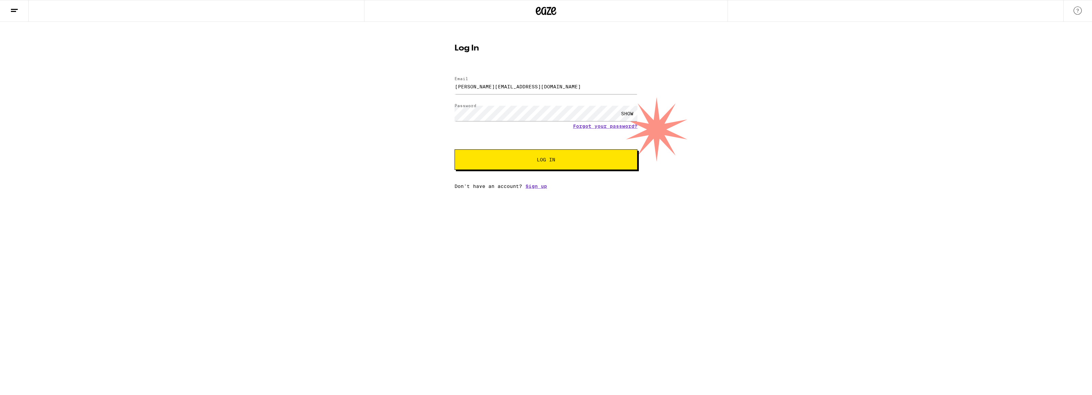
click at [523, 166] on button "Log In" at bounding box center [546, 159] width 183 height 20
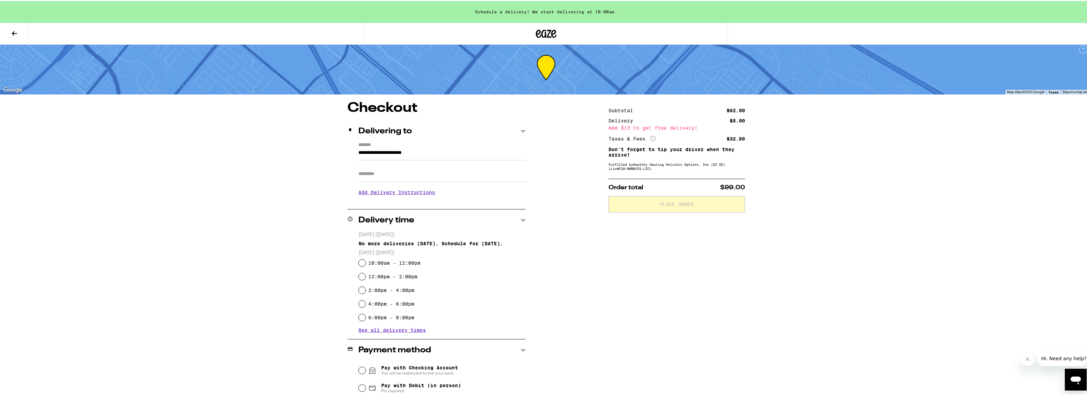
scroll to position [99, 0]
